Goal: Task Accomplishment & Management: Manage account settings

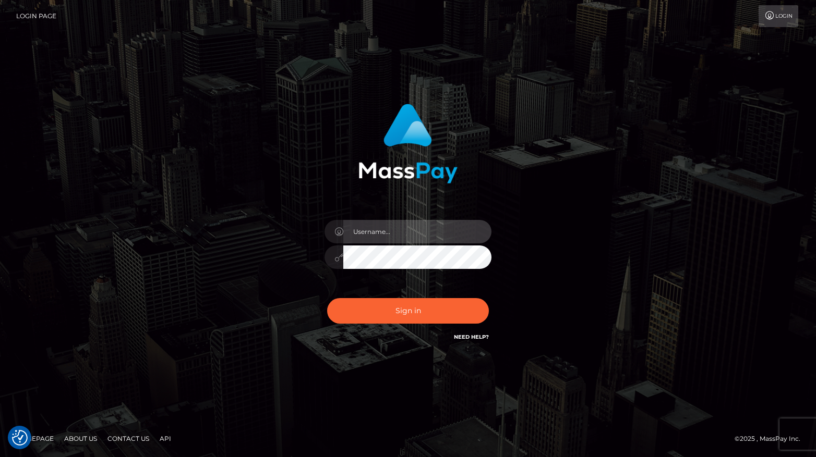
type input "[PERSON_NAME]"
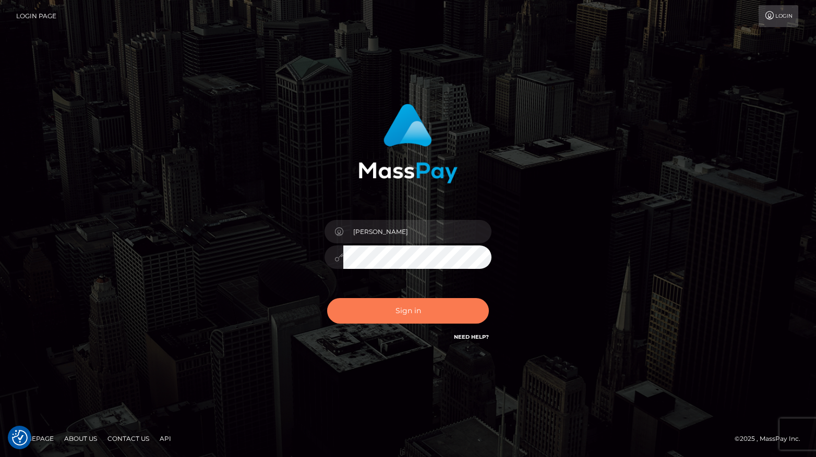
click at [390, 309] on button "Sign in" at bounding box center [408, 311] width 162 height 26
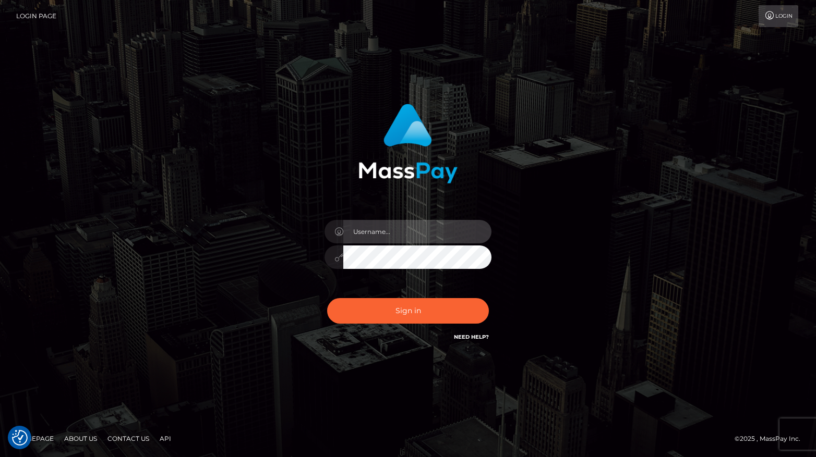
type input "[PERSON_NAME]"
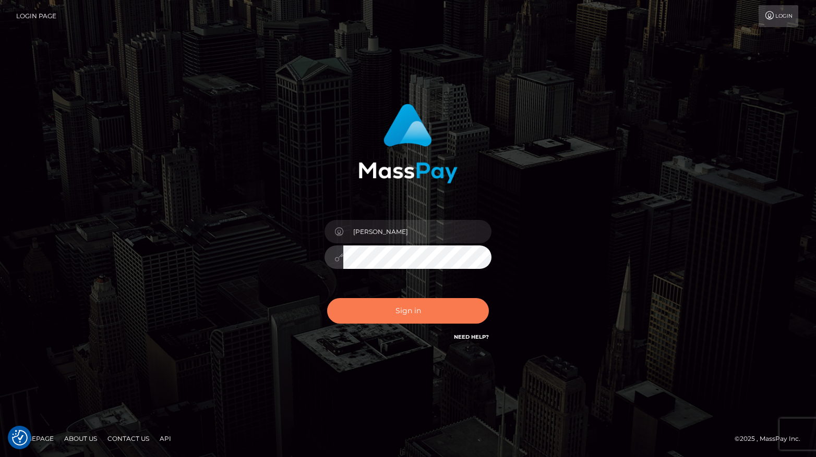
click at [363, 313] on button "Sign in" at bounding box center [408, 311] width 162 height 26
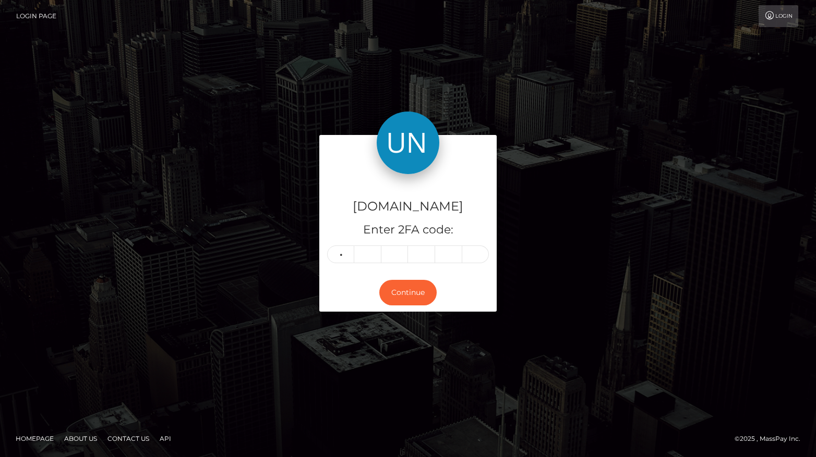
type input "3"
type input "1"
type input "2"
type input "8"
type input "2"
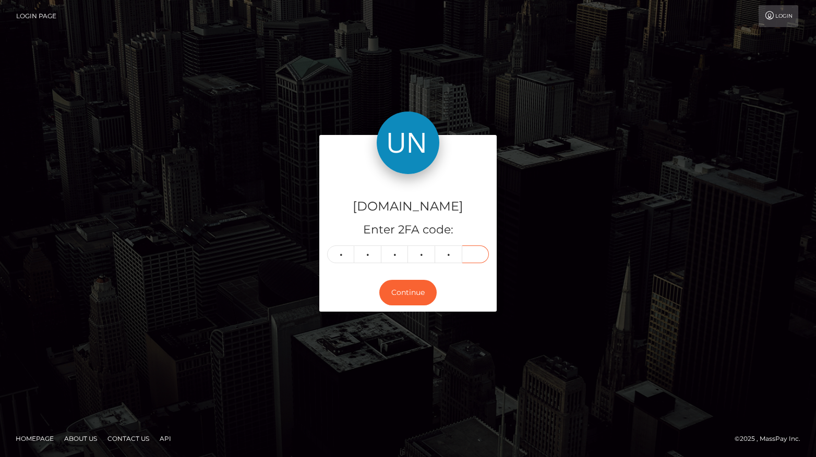
type input "5"
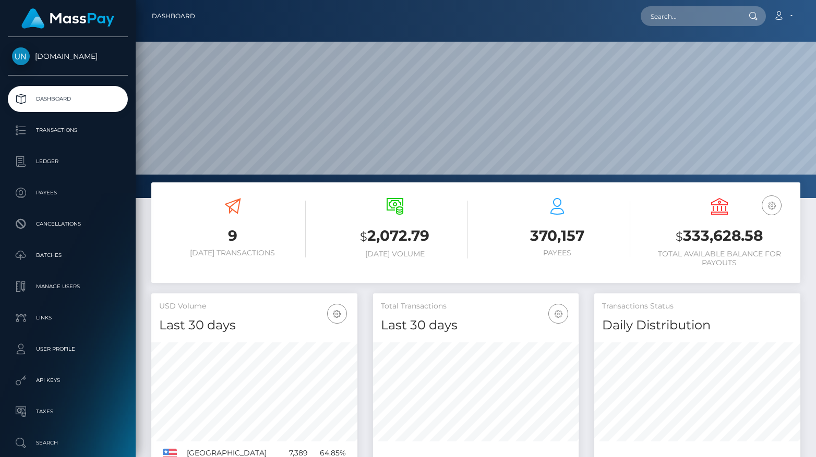
scroll to position [184, 205]
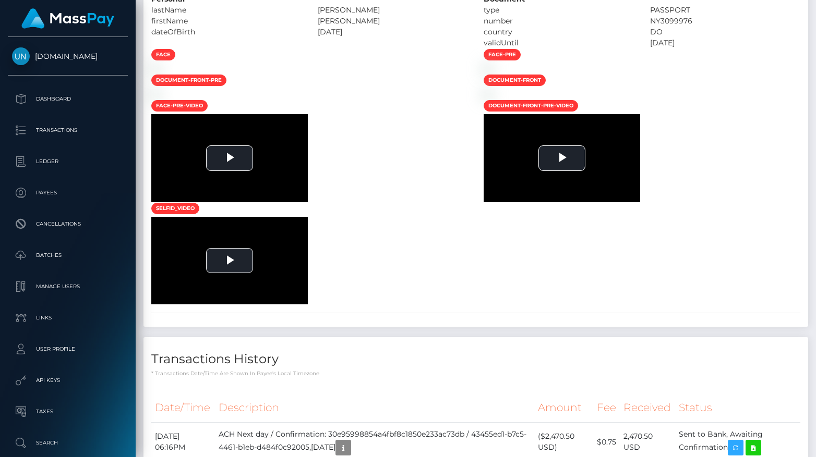
scroll to position [125, 205]
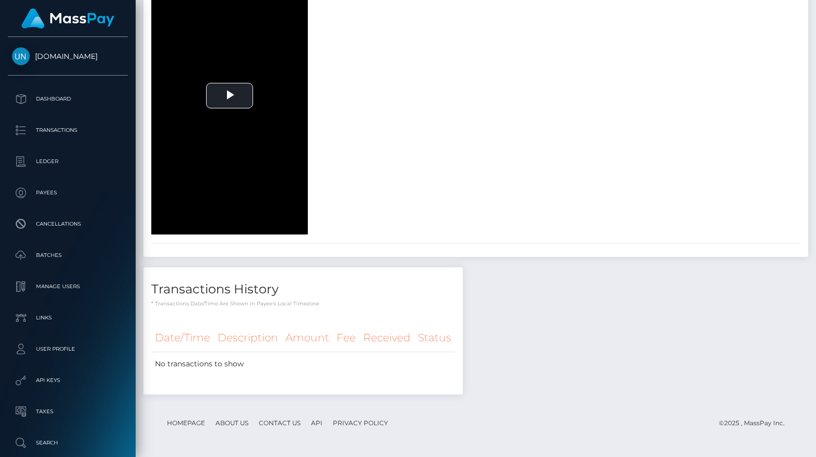
scroll to position [1376, 0]
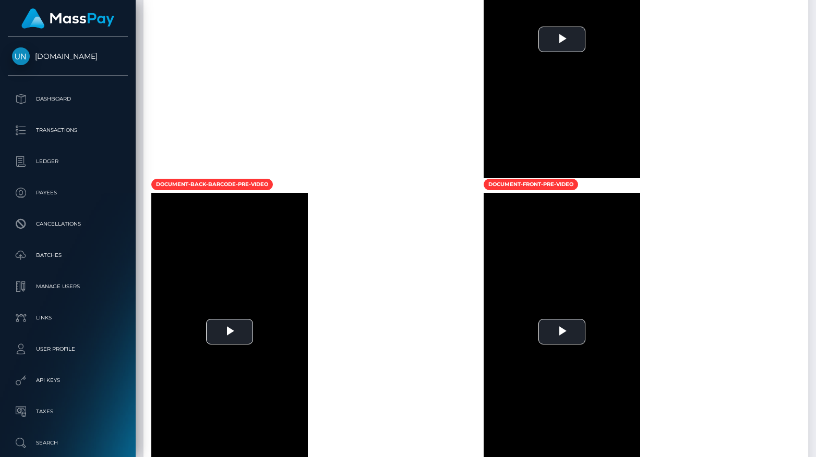
scroll to position [642, 0]
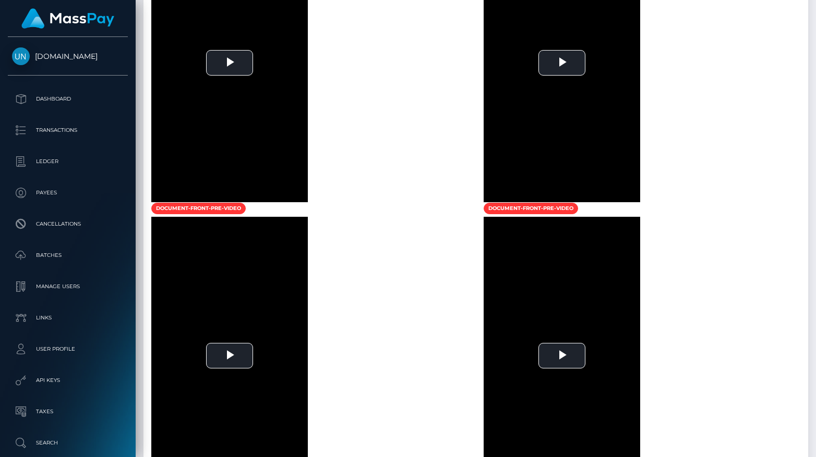
scroll to position [1547, 0]
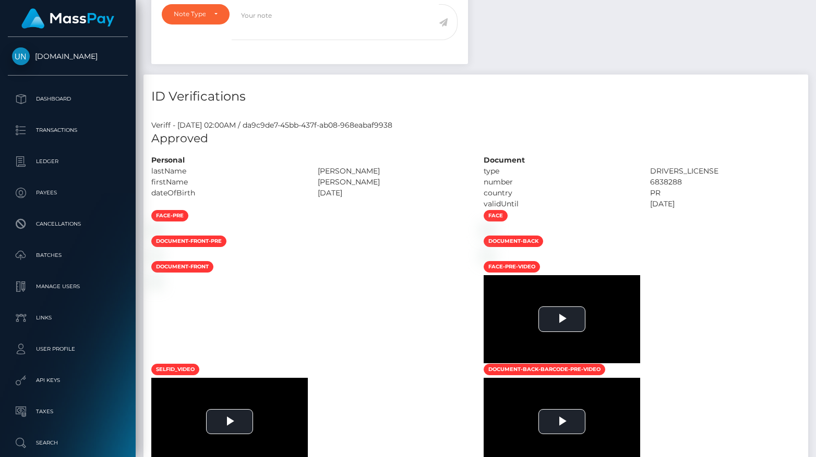
scroll to position [643, 0]
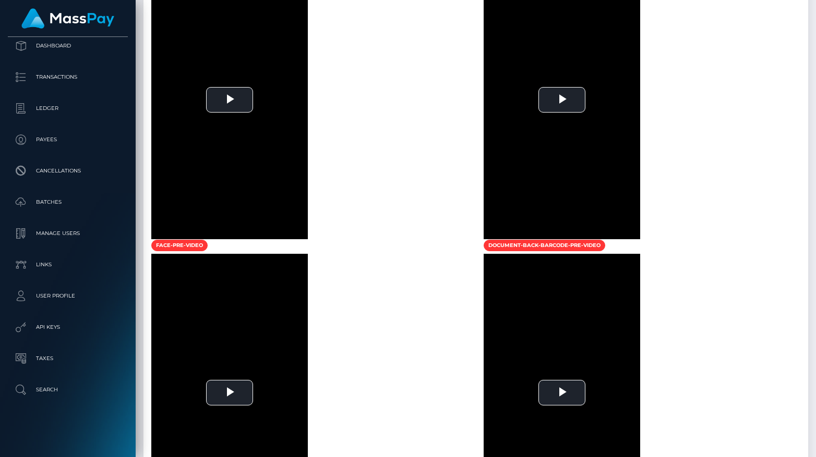
scroll to position [1195, 0]
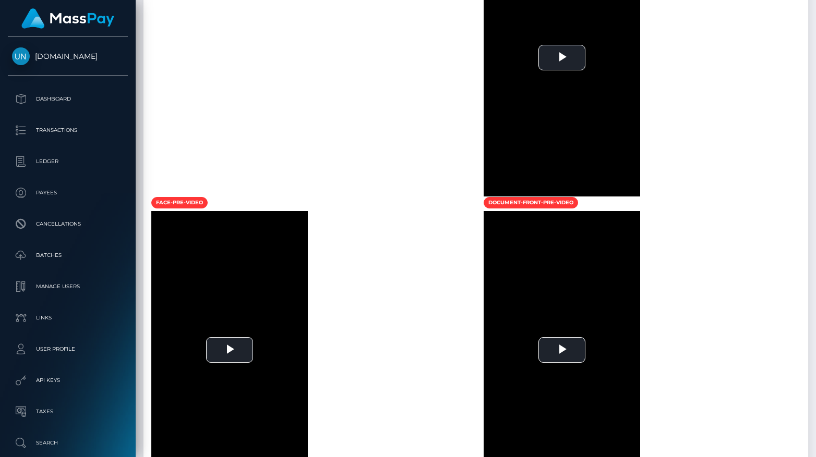
scroll to position [765, 0]
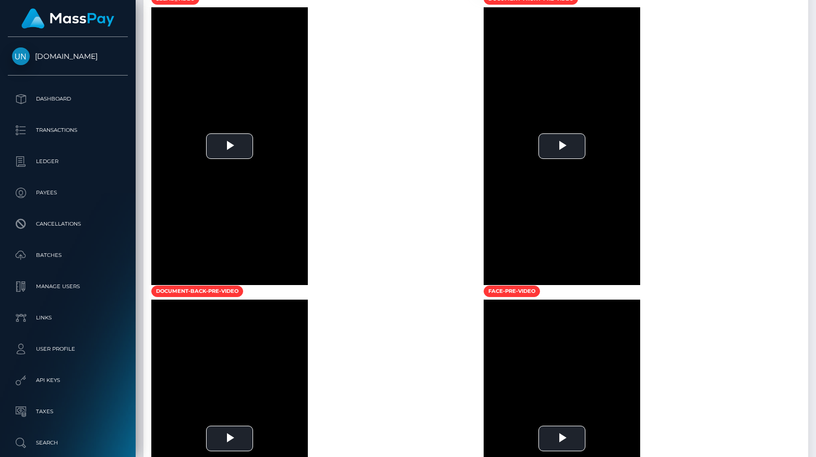
scroll to position [125, 205]
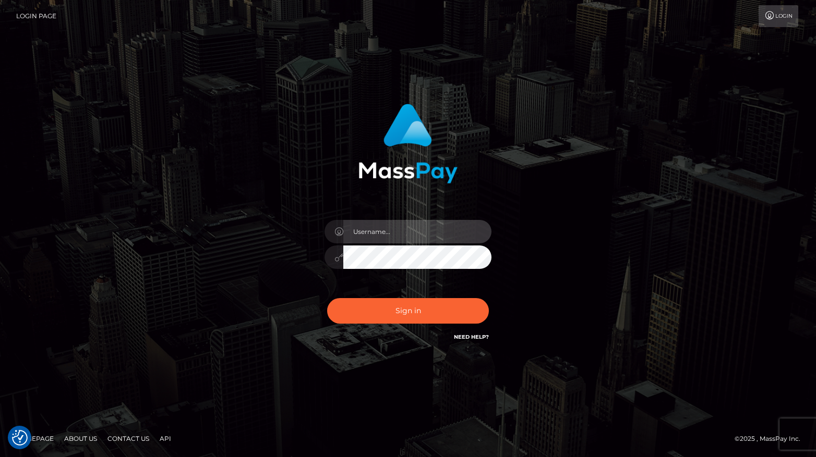
type input "[PERSON_NAME]"
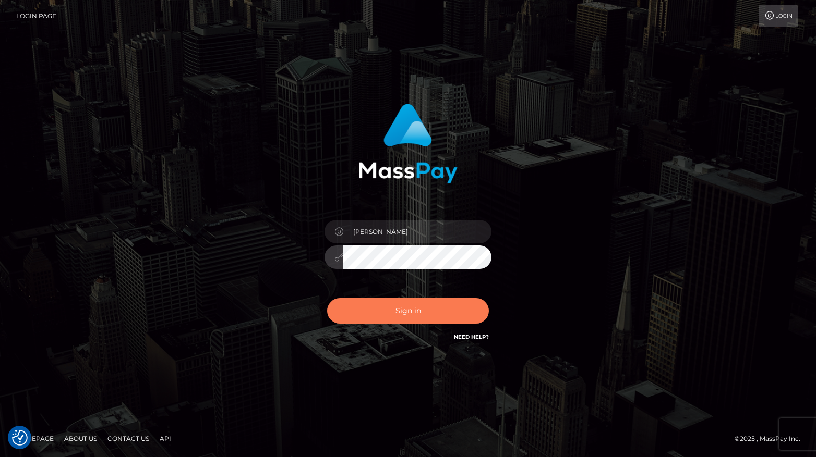
click at [386, 314] on button "Sign in" at bounding box center [408, 311] width 162 height 26
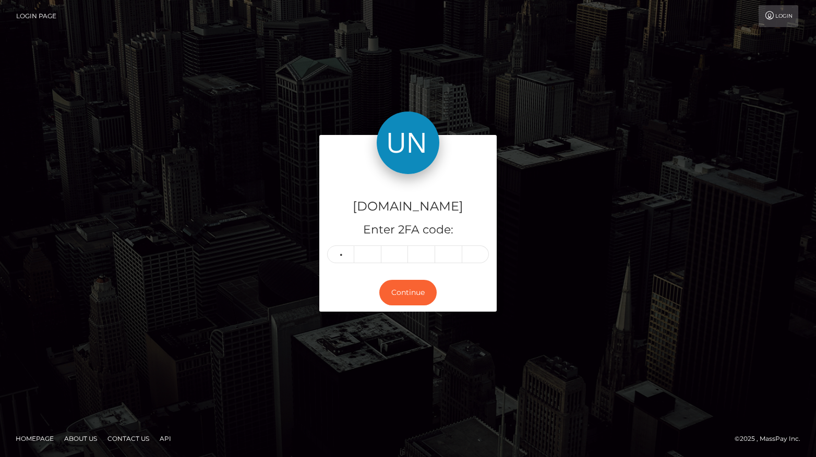
type input "0"
type input "9"
type input "3"
type input "5"
type input "9"
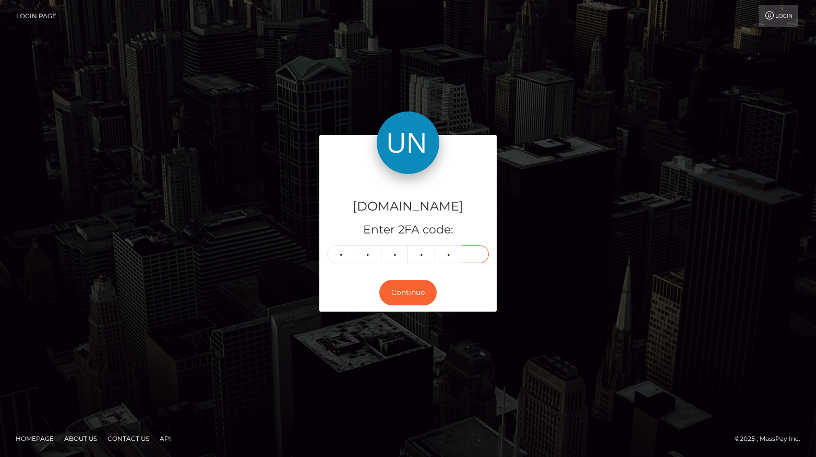
type input "6"
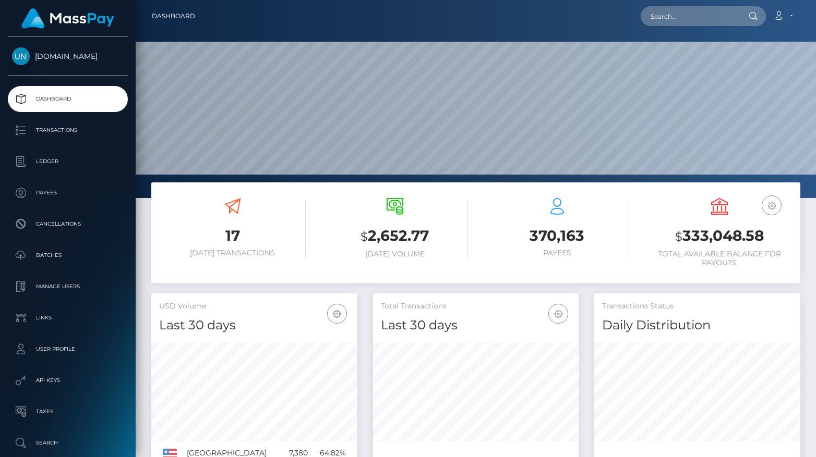
scroll to position [184, 205]
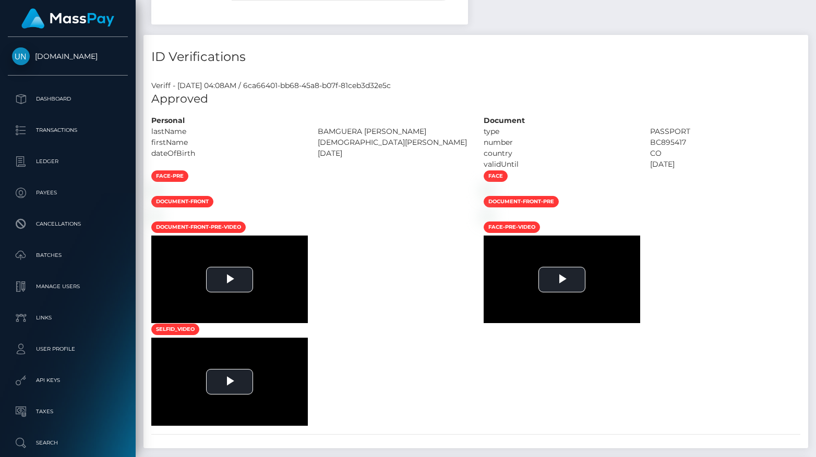
scroll to position [607, 0]
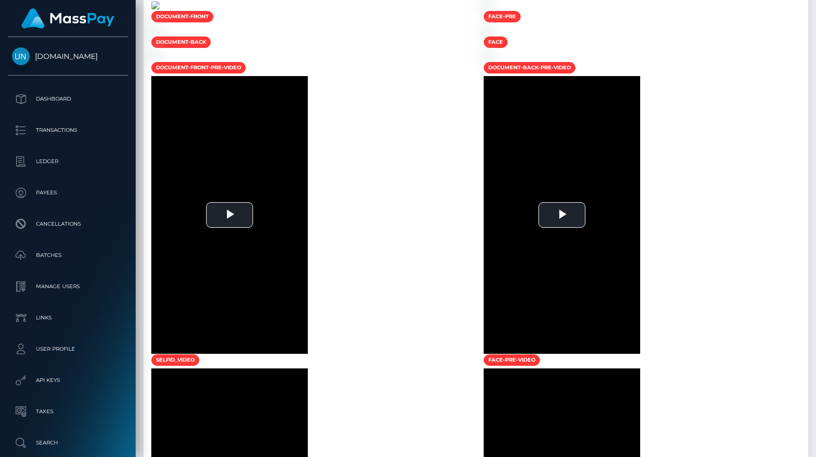
scroll to position [832, 0]
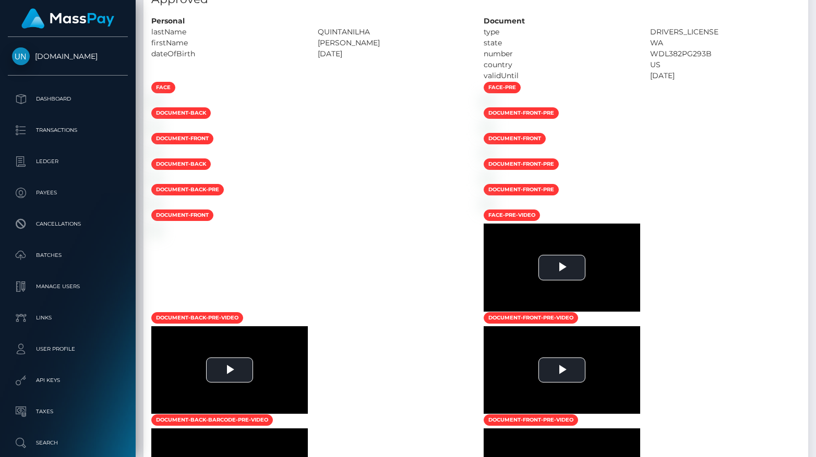
scroll to position [632, 0]
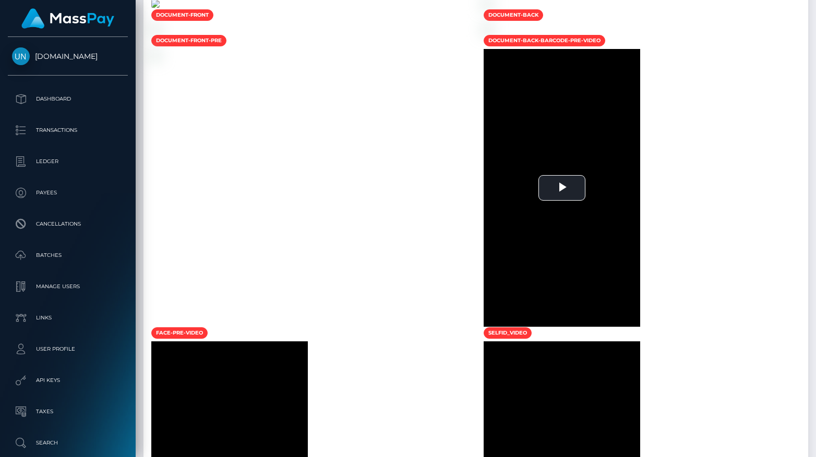
scroll to position [645, 0]
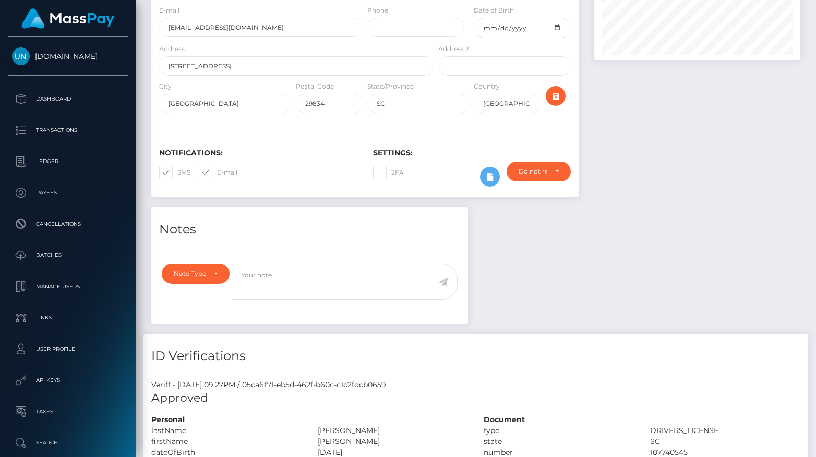
scroll to position [813, 0]
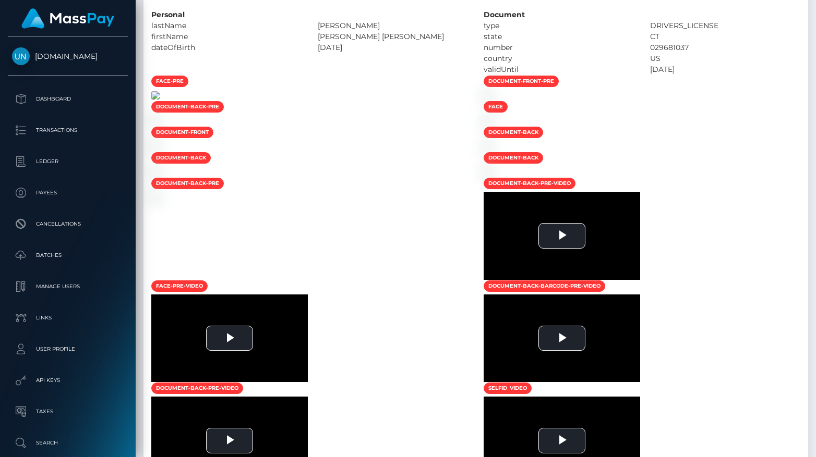
scroll to position [125, 205]
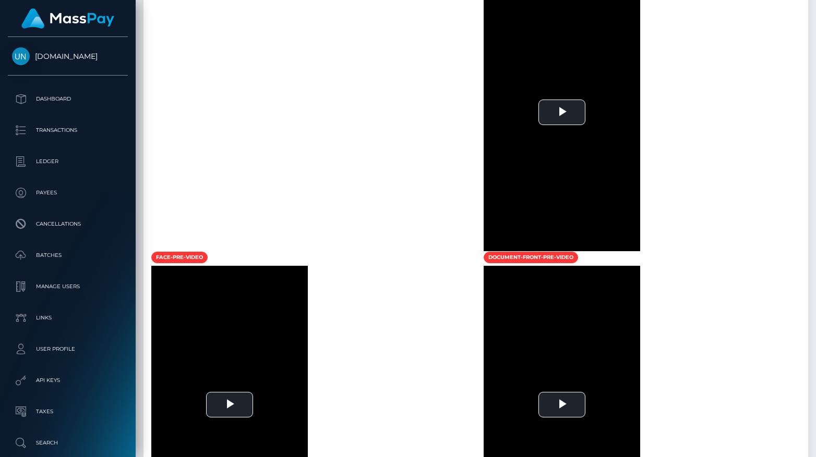
scroll to position [683, 0]
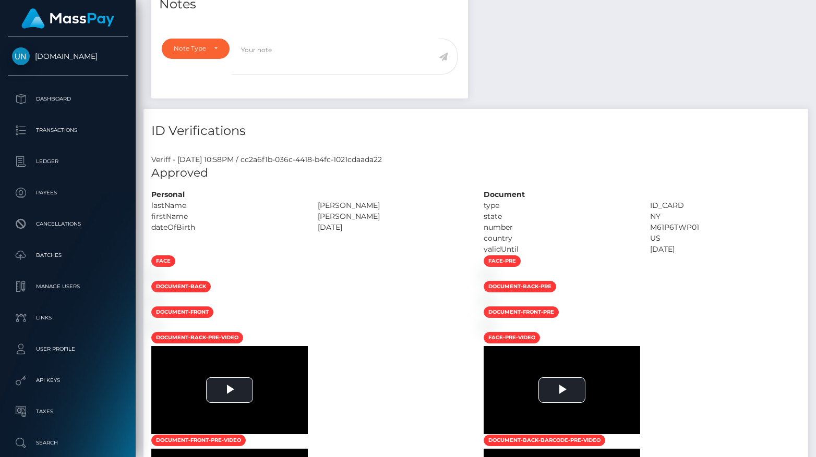
scroll to position [563, 0]
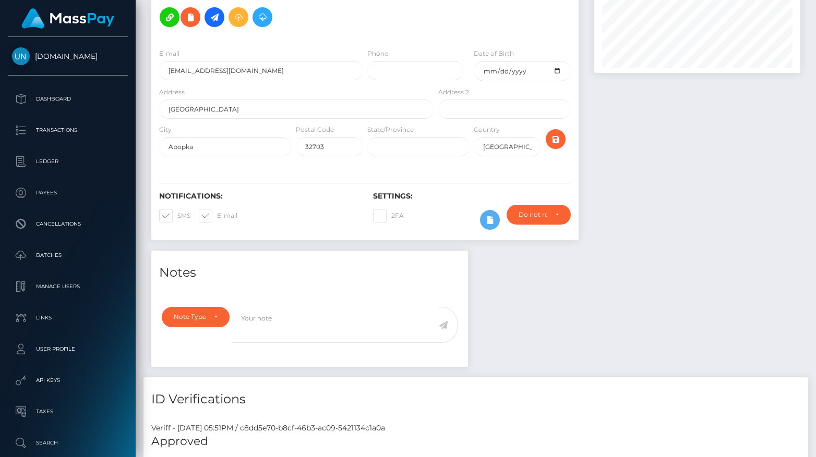
scroll to position [603, 0]
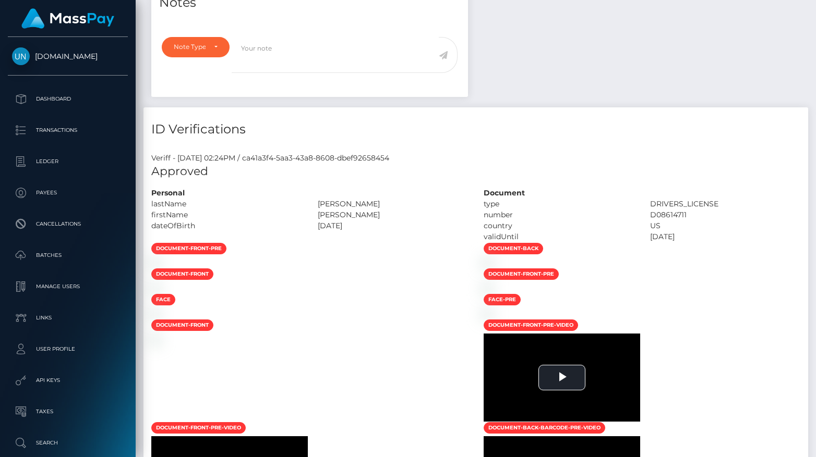
scroll to position [669, 0]
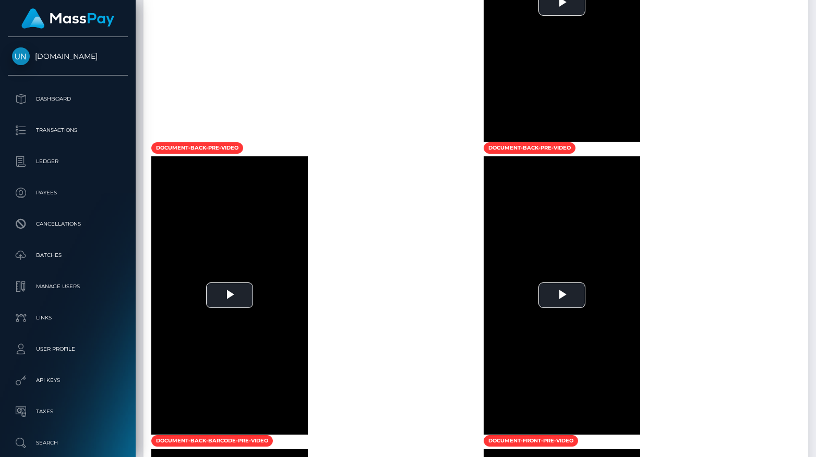
scroll to position [934, 0]
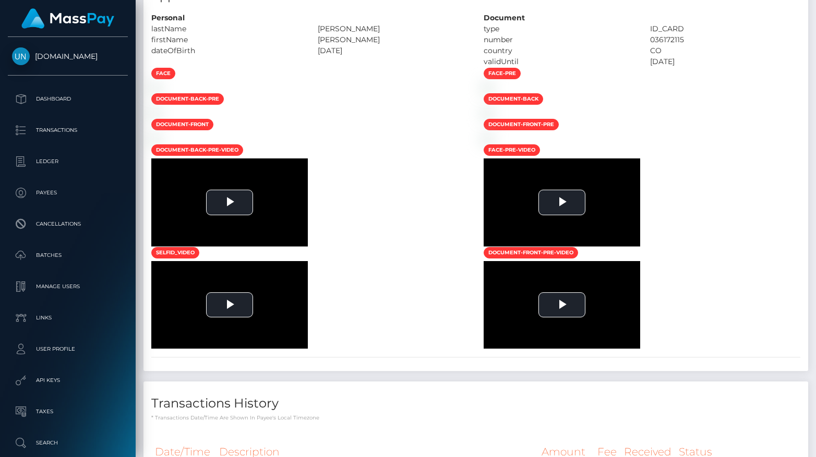
scroll to position [638, 0]
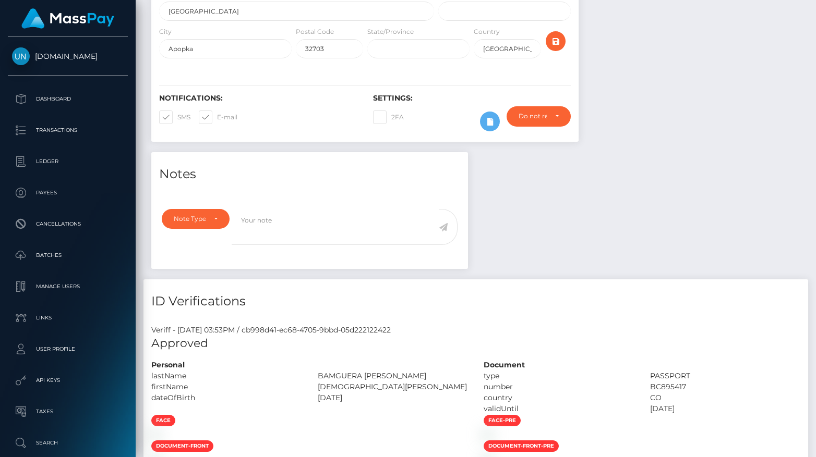
scroll to position [106, 0]
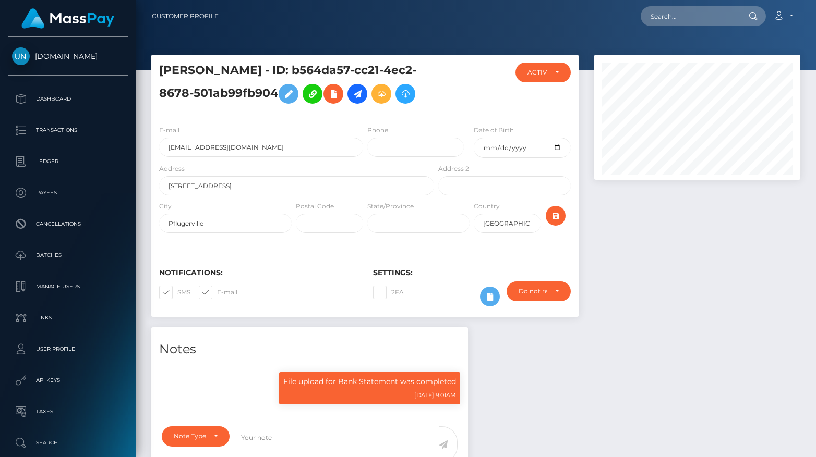
scroll to position [125, 205]
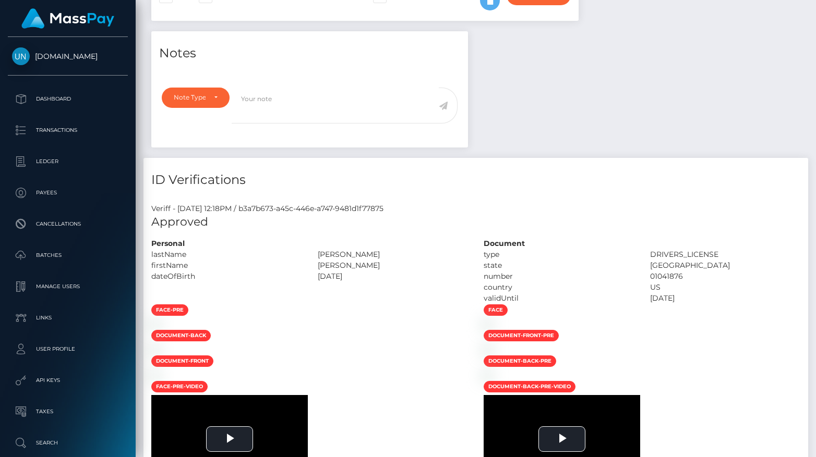
scroll to position [674, 0]
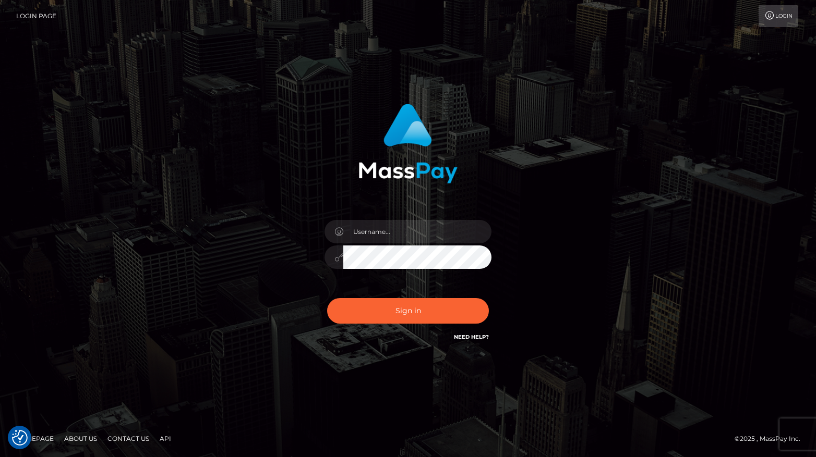
checkbox input "true"
